Goal: Task Accomplishment & Management: Manage account settings

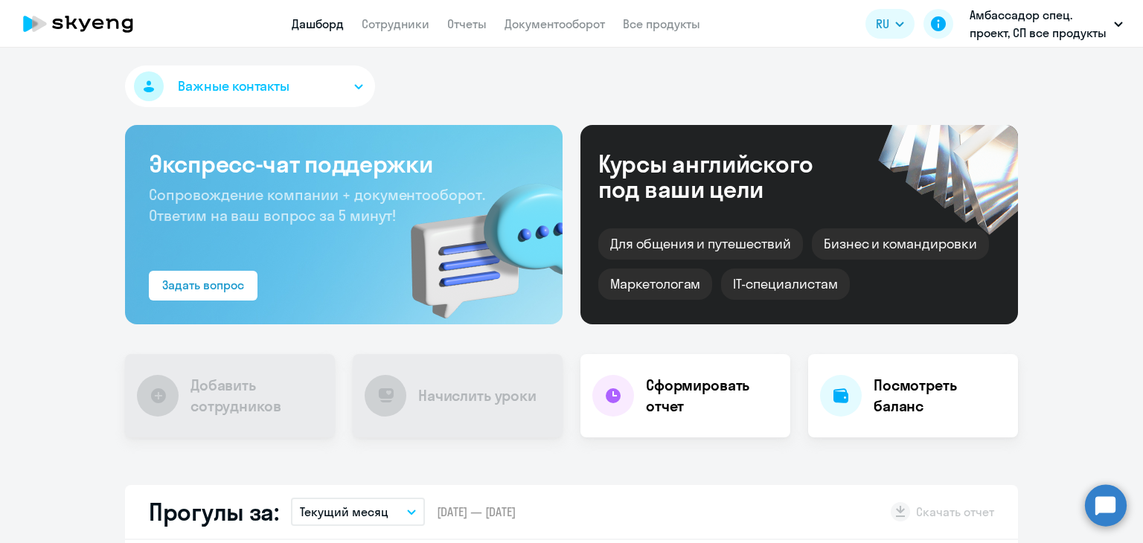
drag, startPoint x: 393, startPoint y: 25, endPoint x: 399, endPoint y: 40, distance: 16.7
click at [393, 25] on link "Сотрудники" at bounding box center [396, 23] width 68 height 15
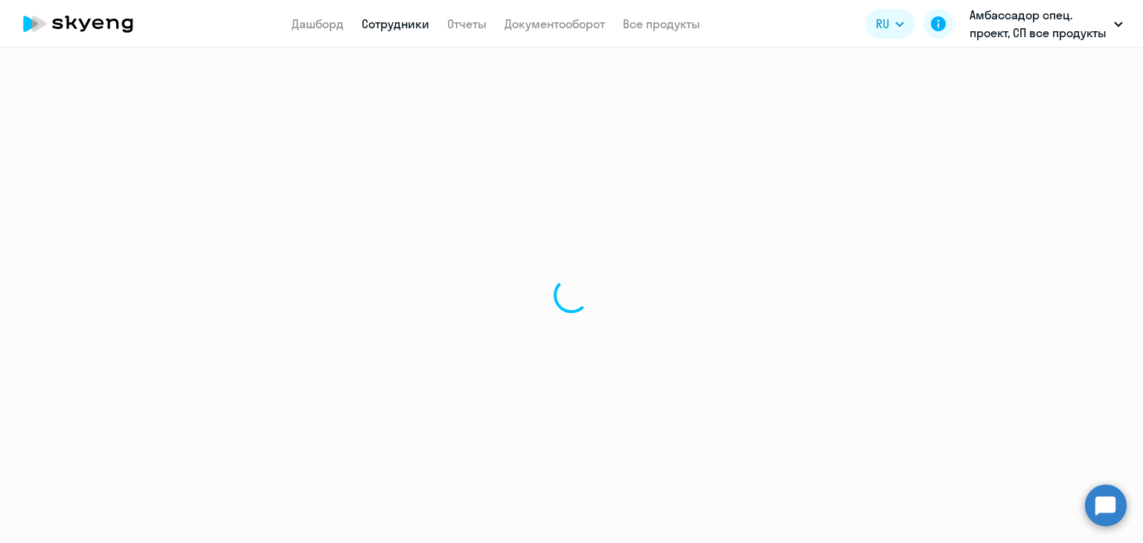
select select "30"
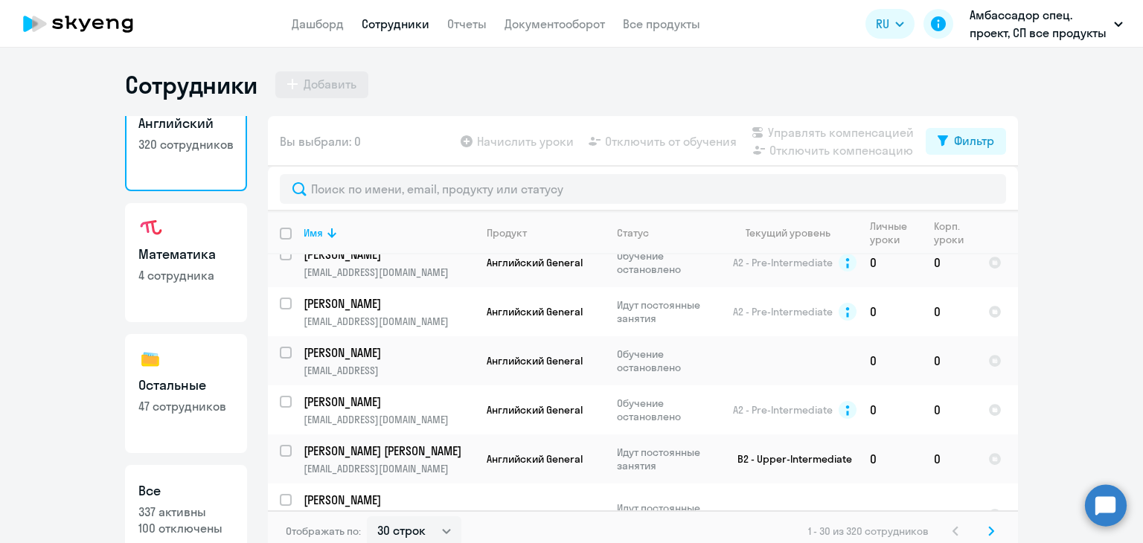
scroll to position [85, 0]
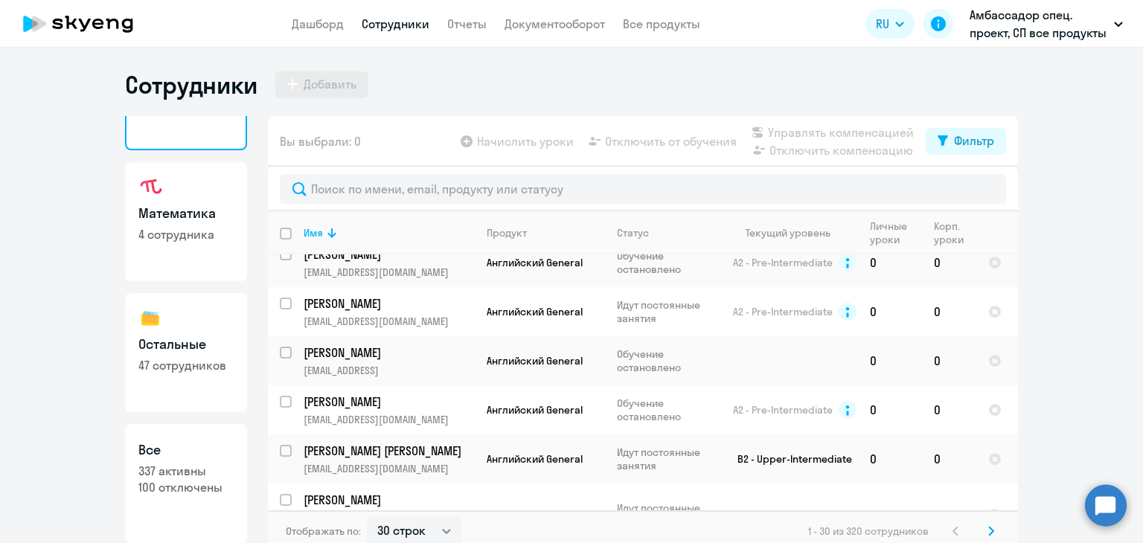
click at [194, 377] on link "Остальные 47 сотрудников" at bounding box center [186, 352] width 122 height 119
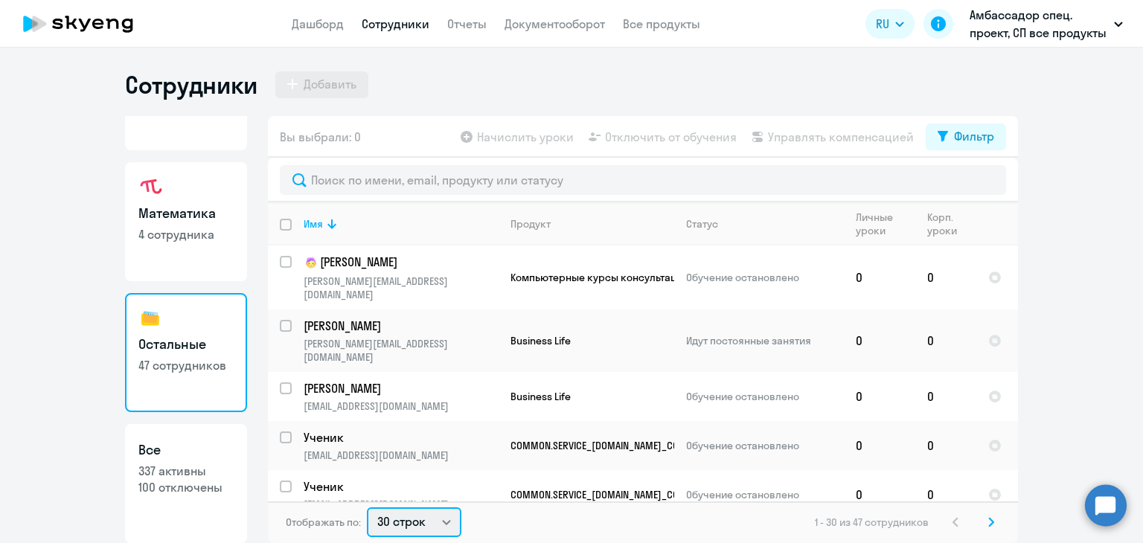
click at [428, 523] on select "30 строк 50 строк 100 строк" at bounding box center [414, 523] width 95 height 30
select select "50"
click at [367, 508] on select "30 строк 50 строк 100 строк" at bounding box center [414, 523] width 95 height 30
click at [548, 80] on div "Сотрудники Добавить" at bounding box center [571, 85] width 893 height 30
drag, startPoint x: 269, startPoint y: 48, endPoint x: 440, endPoint y: 72, distance: 172.9
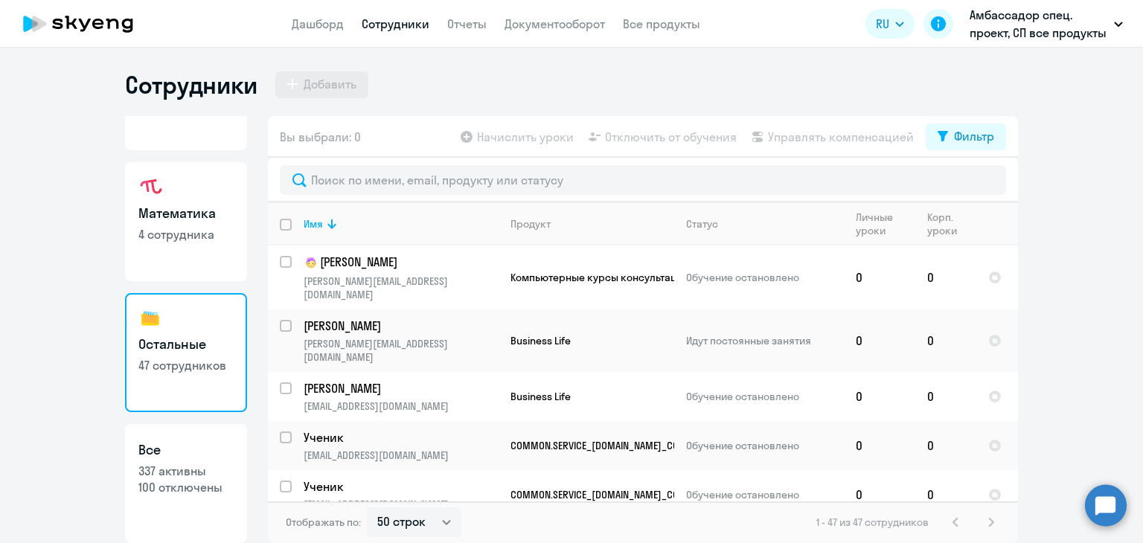
click at [440, 72] on div "Сотрудники Добавить Английский 320 сотрудников Математика 4 сотрудника Остальны…" at bounding box center [571, 296] width 1143 height 496
click at [462, 86] on div "Сотрудники Добавить" at bounding box center [571, 85] width 893 height 30
click at [473, 83] on div "Сотрудники Добавить" at bounding box center [571, 85] width 893 height 30
click at [418, 74] on div "Сотрудники Добавить" at bounding box center [571, 85] width 893 height 30
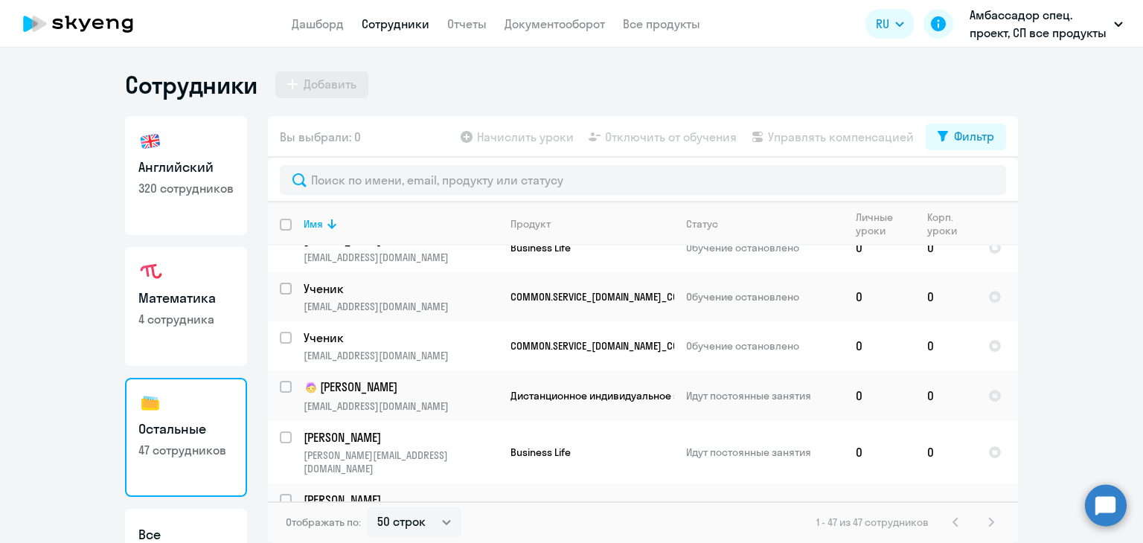
click at [182, 180] on p "320 сотрудников" at bounding box center [185, 188] width 95 height 16
select select "30"
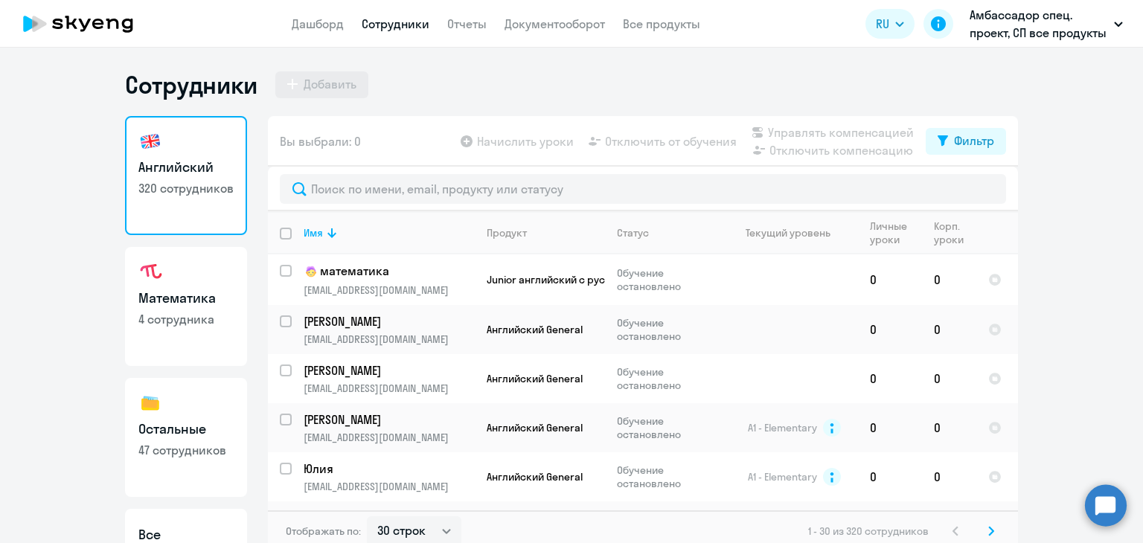
click at [185, 315] on p "4 сотрудника" at bounding box center [185, 319] width 95 height 16
select select "30"
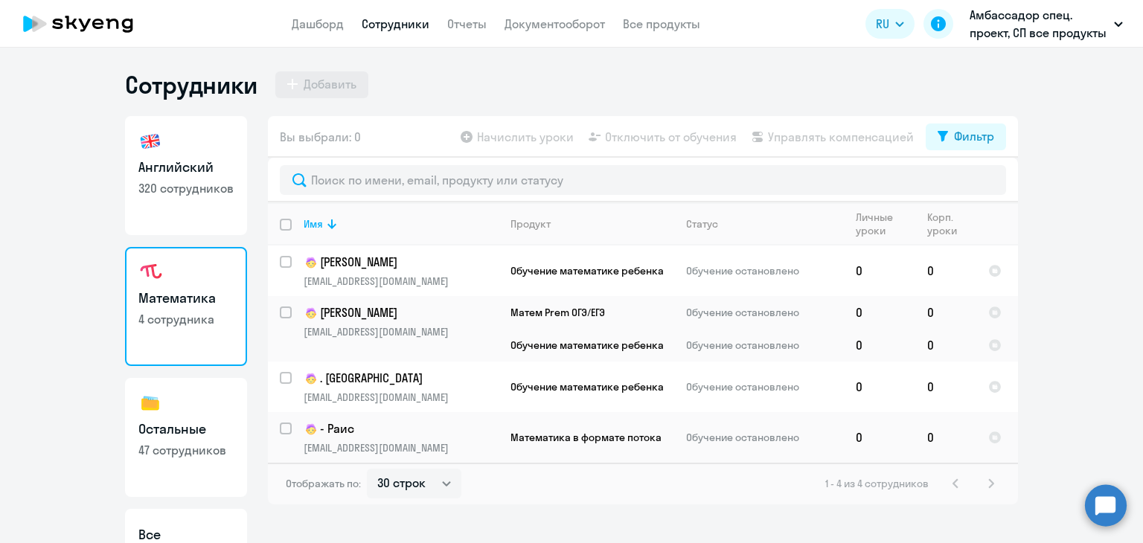
click at [170, 423] on h3 "Остальные" at bounding box center [185, 429] width 95 height 19
select select "30"
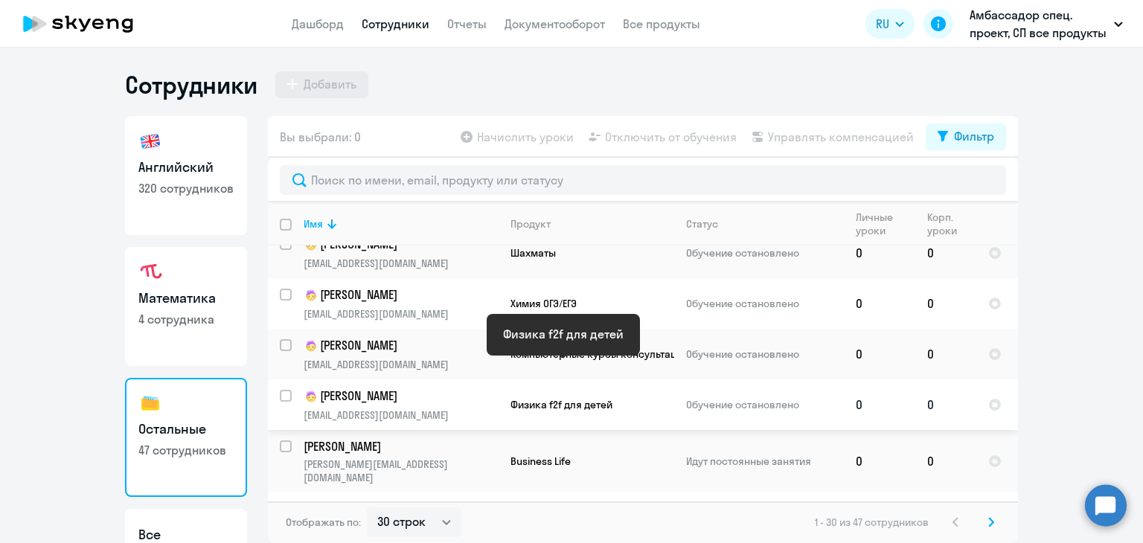
scroll to position [1322, 0]
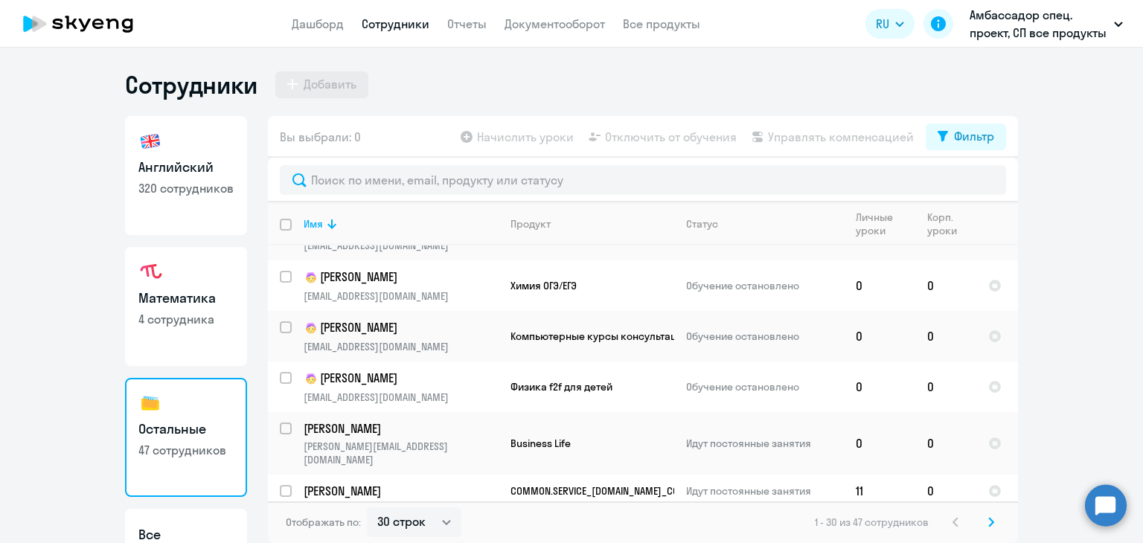
click at [521, 83] on div "Сотрудники Добавить" at bounding box center [571, 85] width 893 height 30
click at [563, 72] on div "Сотрудники Добавить" at bounding box center [571, 85] width 893 height 30
